Goal: Download file/media

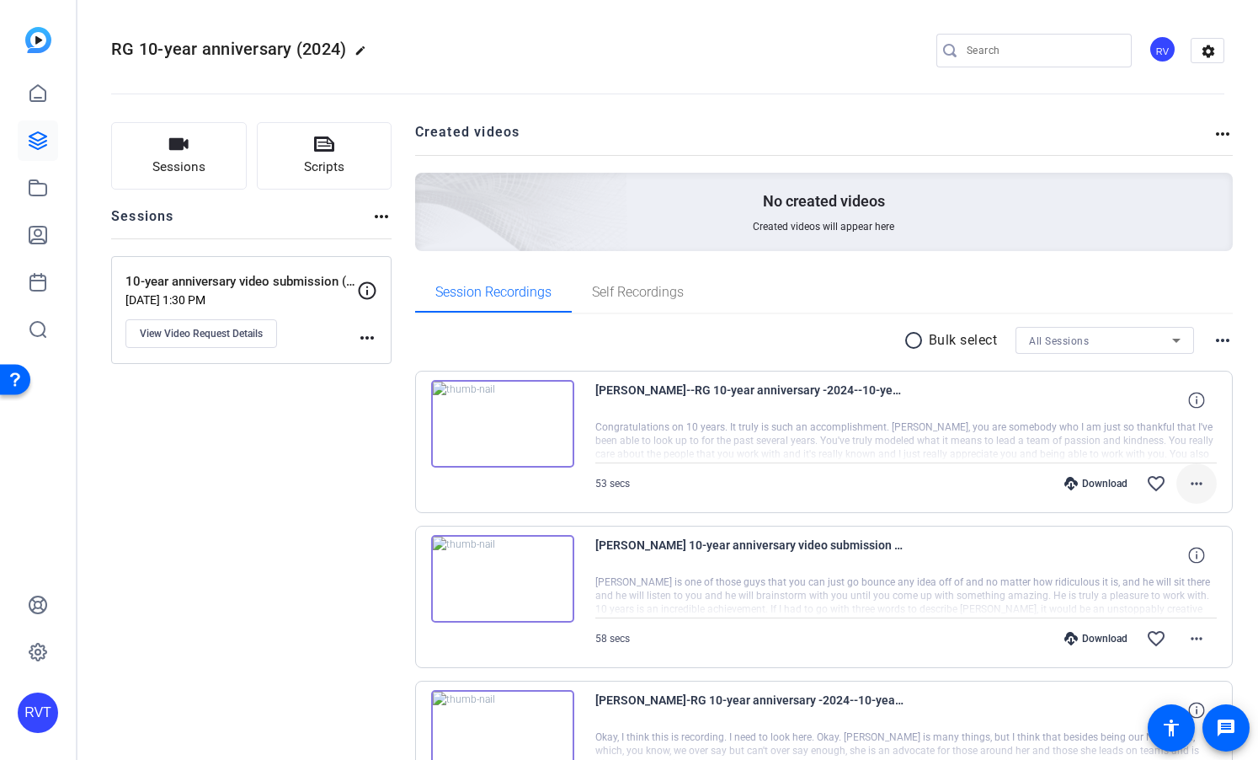
click at [1198, 481] on mat-icon "more_horiz" at bounding box center [1196, 483] width 20 height 20
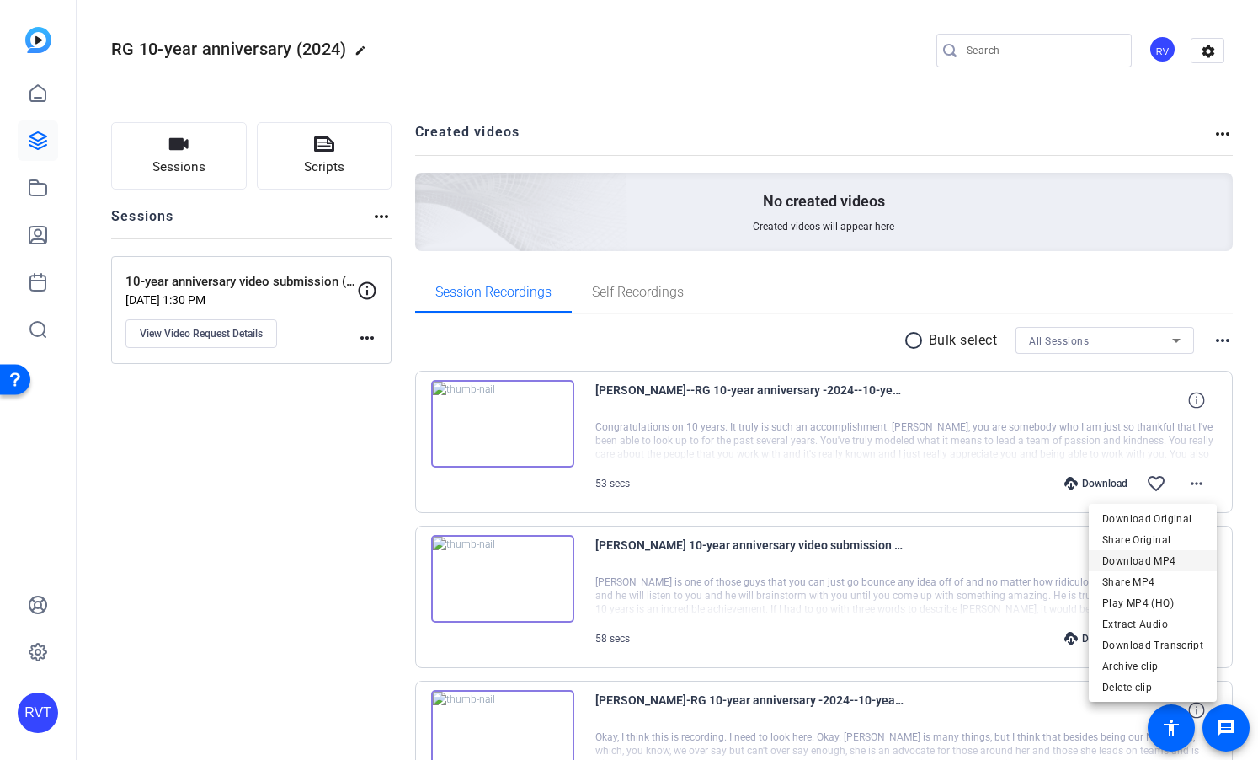
click at [1146, 561] on span "Download MP4" at bounding box center [1152, 561] width 101 height 20
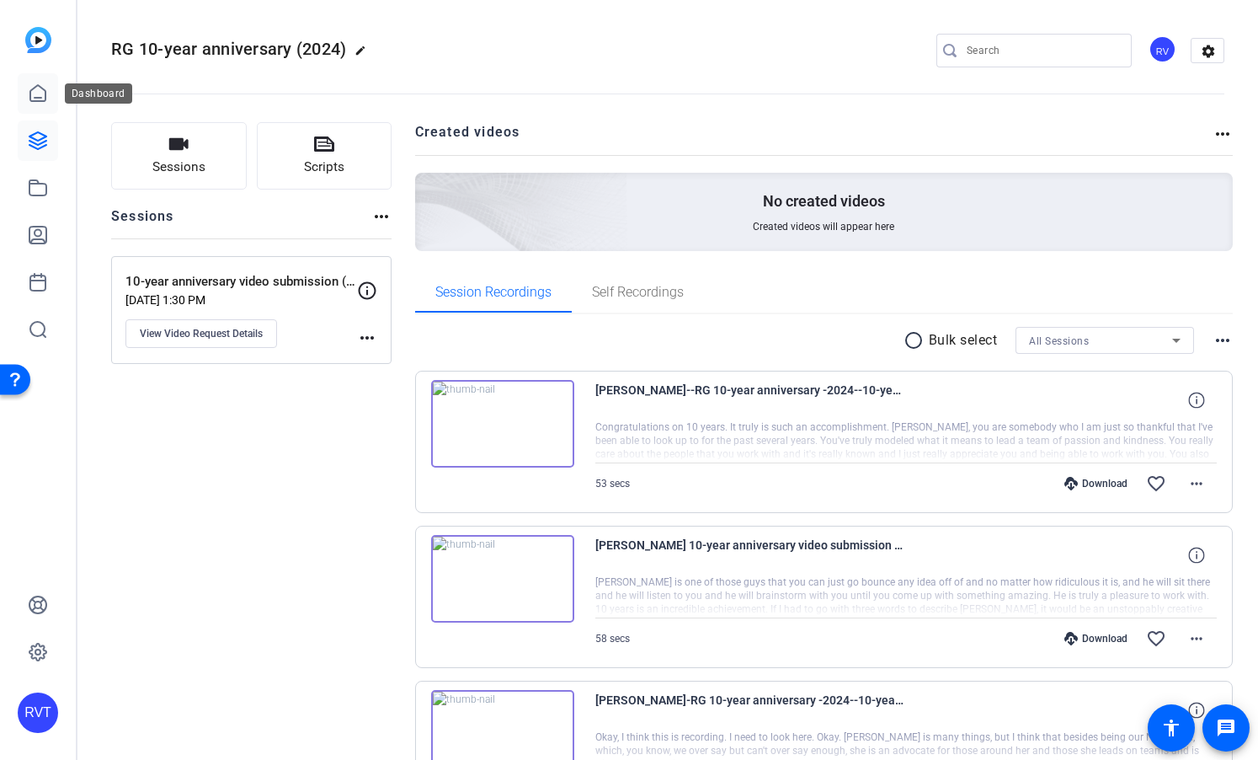
click at [45, 96] on icon at bounding box center [37, 93] width 15 height 16
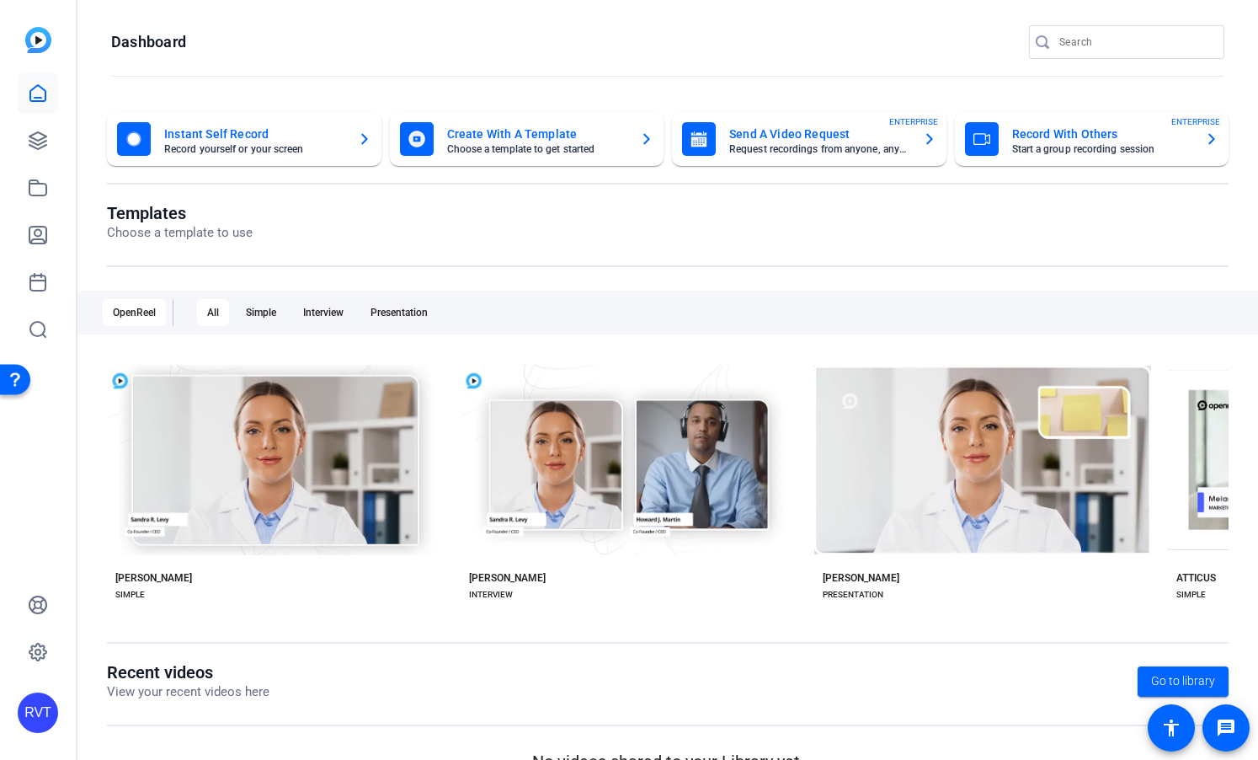
scroll to position [35, 0]
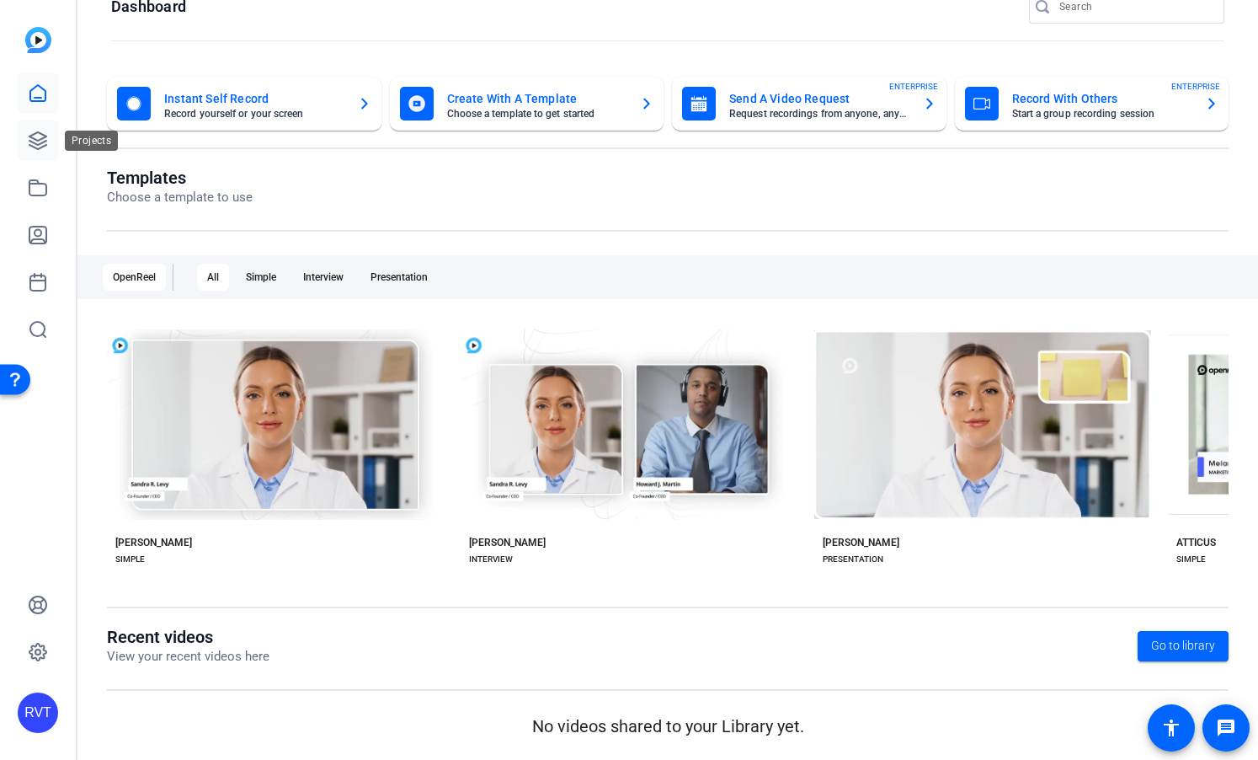
click at [40, 131] on icon at bounding box center [38, 141] width 20 height 20
